Goal: Information Seeking & Learning: Learn about a topic

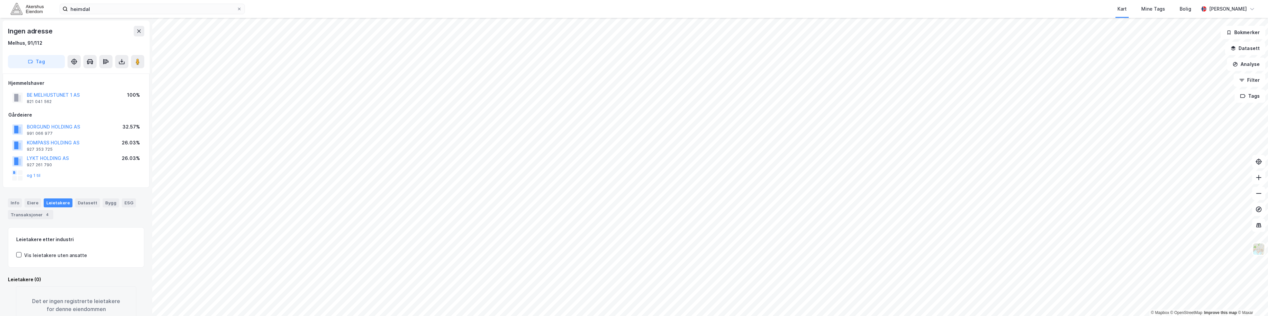
scroll to position [0, 0]
click at [95, 7] on input "heimdal" at bounding box center [152, 9] width 169 height 10
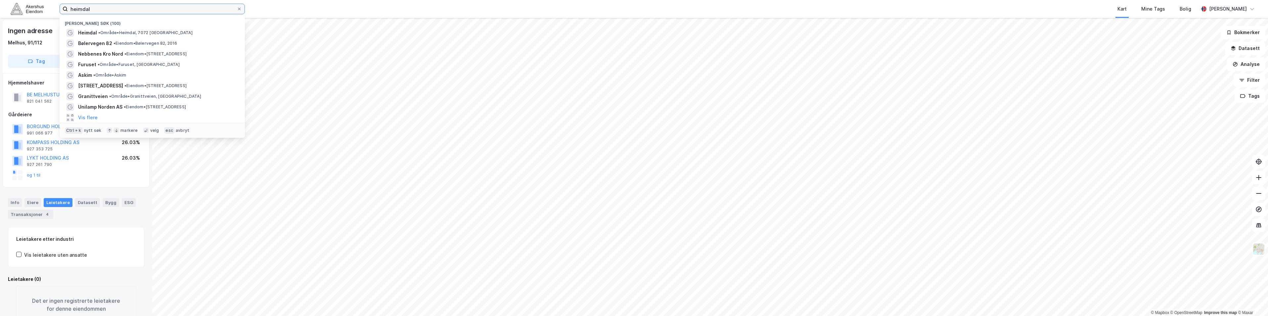
click at [95, 8] on input "heimdal" at bounding box center [152, 9] width 169 height 10
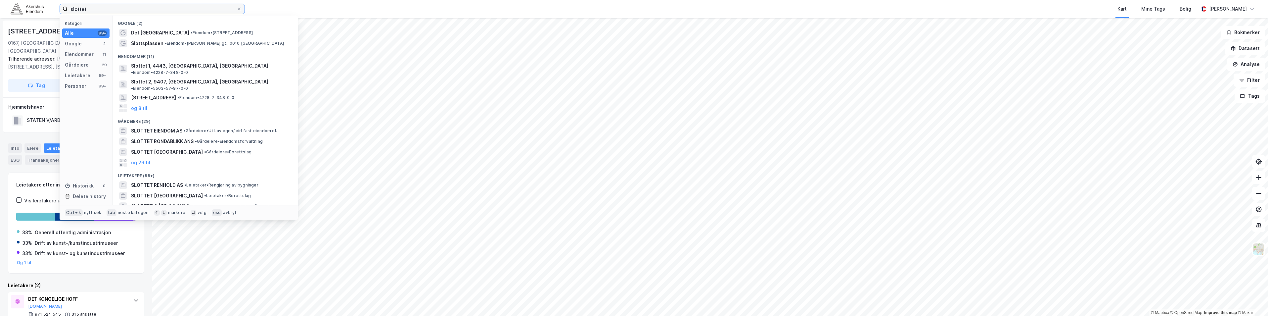
drag, startPoint x: 90, startPoint y: 10, endPoint x: 65, endPoint y: 9, distance: 24.8
click at [65, 9] on label "slottet" at bounding box center [152, 9] width 185 height 11
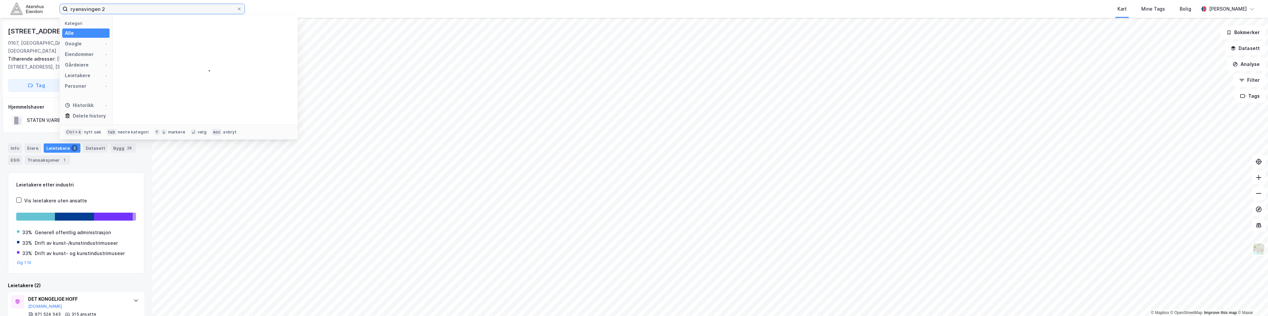
type input "ryensvingen 2"
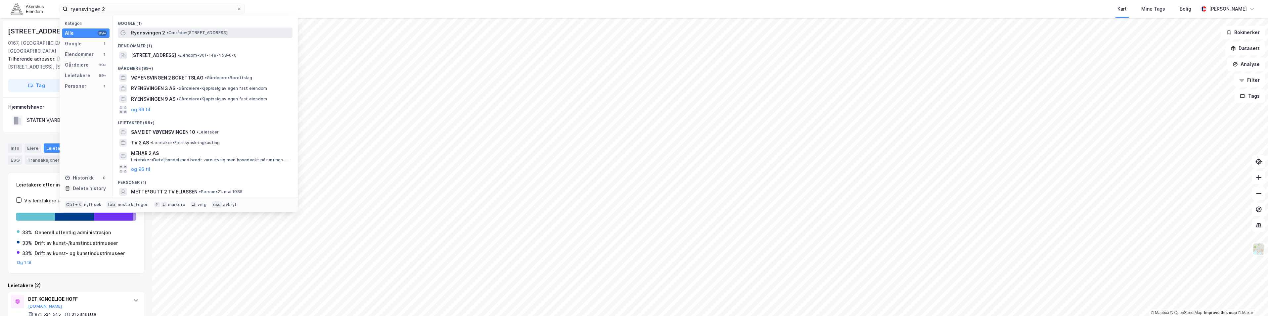
click at [162, 35] on span "Ryensvingen 2" at bounding box center [148, 33] width 34 height 8
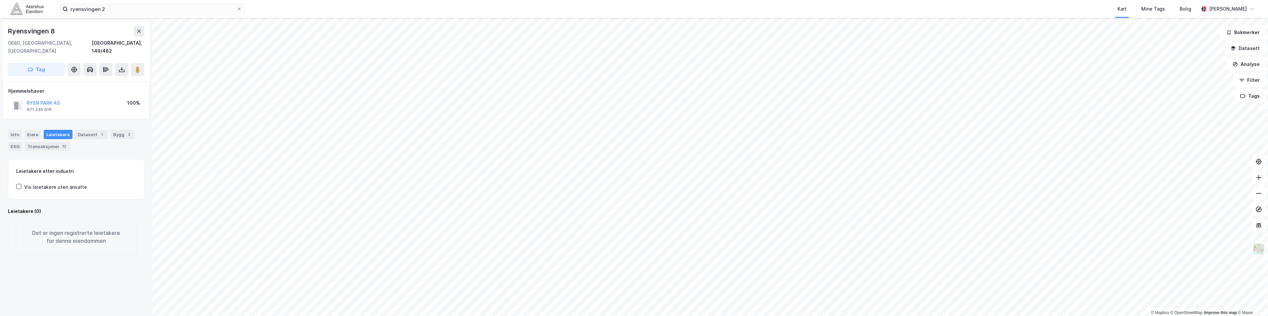
click at [41, 130] on div "Info [PERSON_NAME] Datasett 1 Bygg 2 ESG Transaksjoner 12" at bounding box center [76, 140] width 136 height 21
click at [30, 130] on div "Eiere" at bounding box center [32, 134] width 17 height 9
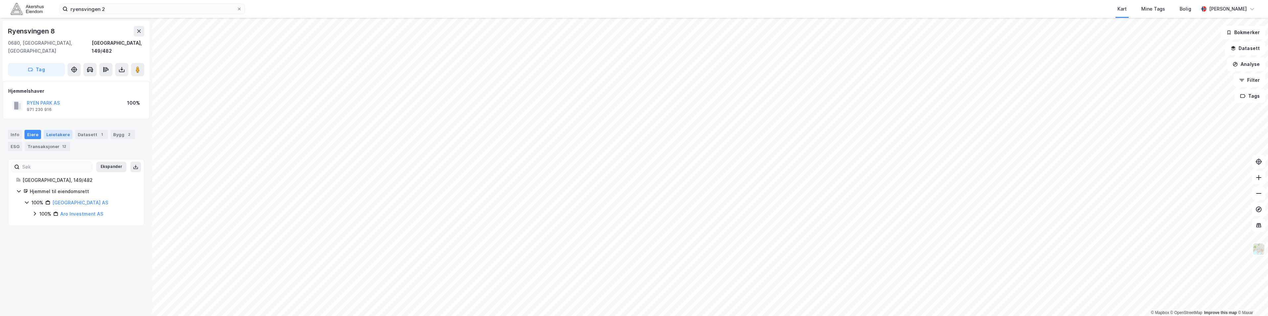
click at [49, 130] on div "Leietakere" at bounding box center [58, 134] width 29 height 9
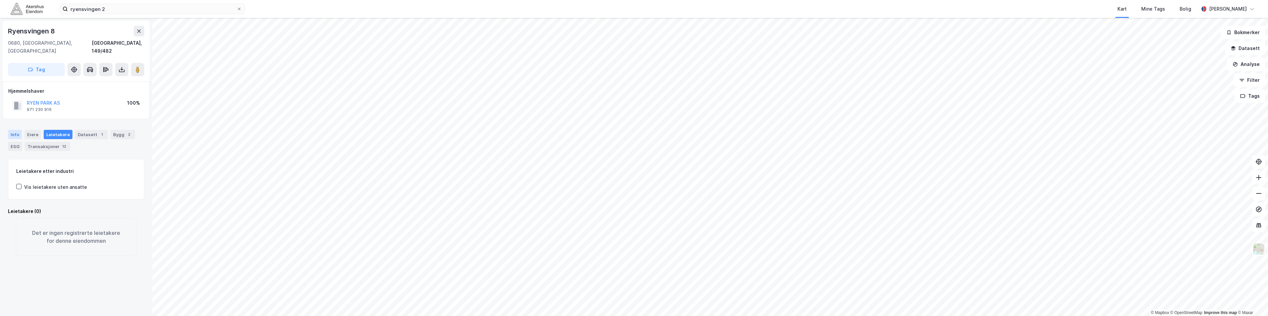
click at [16, 130] on div "Info" at bounding box center [15, 134] width 14 height 9
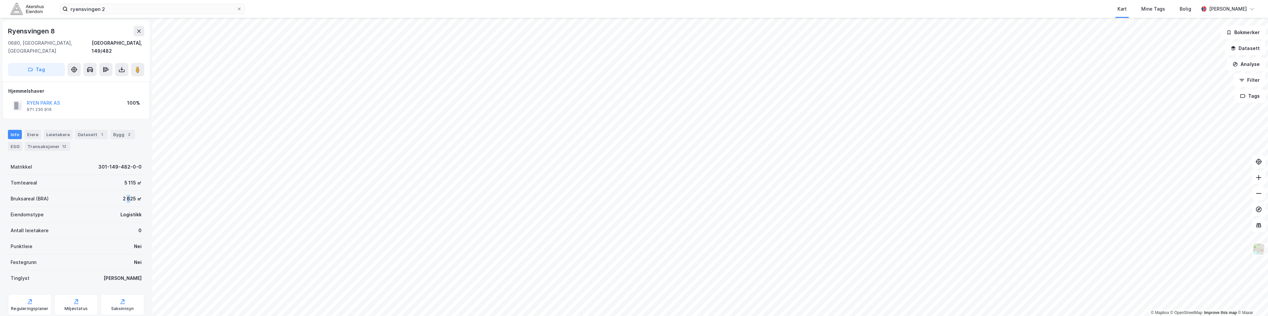
click at [123, 195] on div "2 625 ㎡" at bounding box center [132, 199] width 19 height 8
